Goal: Find contact information: Find contact information

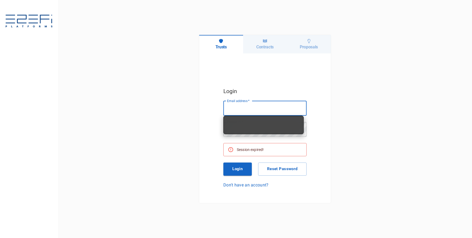
click at [260, 104] on input "Email address   *" at bounding box center [264, 108] width 83 height 15
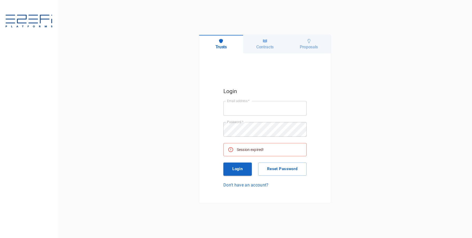
type input "[PERSON_NAME][EMAIL_ADDRESS][DOMAIN_NAME]"
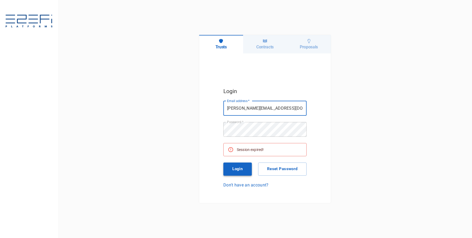
click at [245, 169] on button "Login" at bounding box center [237, 169] width 28 height 13
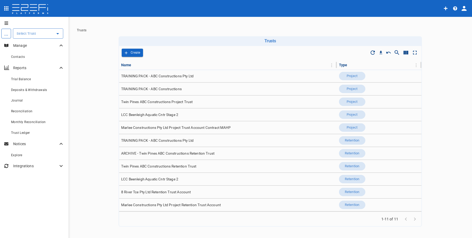
click at [462, 10] on icon "profile" at bounding box center [464, 8] width 5 height 5
click at [451, 30] on span "Laboratory" at bounding box center [448, 31] width 22 height 6
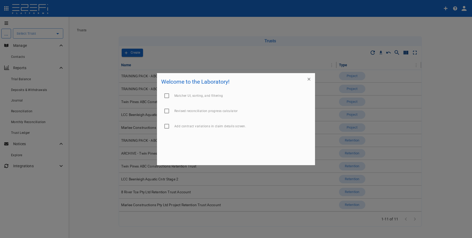
click at [166, 112] on input "checkbox" at bounding box center [166, 111] width 11 height 11
checkbox input "true"
click at [169, 96] on input "checkbox" at bounding box center [166, 95] width 11 height 11
checkbox input "true"
click at [308, 80] on icon "button" at bounding box center [308, 79] width 5 height 5
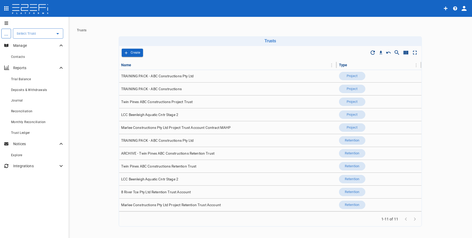
click at [457, 8] on icon "button" at bounding box center [455, 8] width 4 height 4
click at [457, 8] on div at bounding box center [236, 119] width 472 height 238
click at [465, 8] on icon "profile" at bounding box center [464, 8] width 5 height 5
click at [442, 32] on span "Laboratory" at bounding box center [448, 31] width 22 height 6
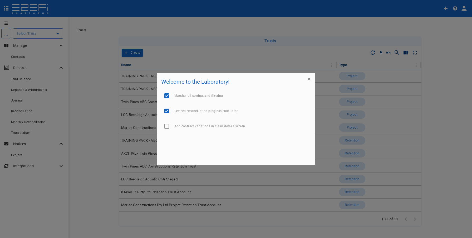
click at [309, 78] on icon "button" at bounding box center [308, 79] width 5 height 5
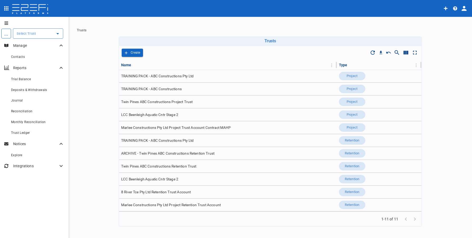
click at [315, 21] on div "... ​ Manage Contacts Reports Trial Balance Deposits & Withdrawals Journal Reco…" at bounding box center [236, 128] width 472 height 222
click at [464, 11] on icon "profile" at bounding box center [463, 8] width 7 height 7
click at [453, 23] on span "Organisation" at bounding box center [448, 23] width 22 height 6
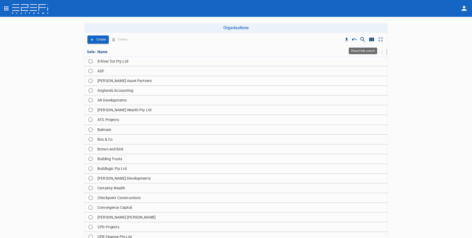
click at [363, 40] on icon "Show/Hide search" at bounding box center [362, 39] width 6 height 6
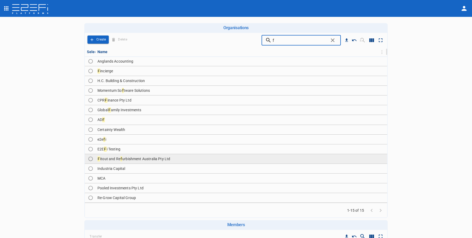
type input "f"
click at [188, 160] on td "F itout and Re f urbishment Australia Pty Ltd" at bounding box center [241, 158] width 292 height 9
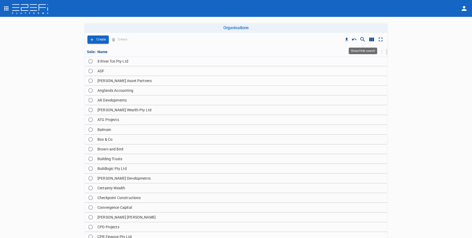
click at [362, 39] on icon "Show/Hide search" at bounding box center [362, 39] width 6 height 6
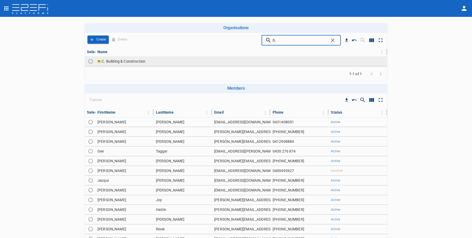
type input "h."
click at [190, 66] on td "H. C. Building & Construction" at bounding box center [241, 61] width 292 height 9
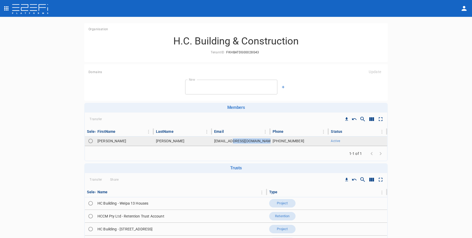
copy td "[DOMAIN_NAME]"
drag, startPoint x: 266, startPoint y: 142, endPoint x: 232, endPoint y: 129, distance: 36.4
click at [232, 129] on table "Select [PERSON_NAME] Email Phone Status [PERSON_NAME] [EMAIL_ADDRESS][DOMAIN_NA…" at bounding box center [236, 136] width 302 height 19
